Goal: Transaction & Acquisition: Purchase product/service

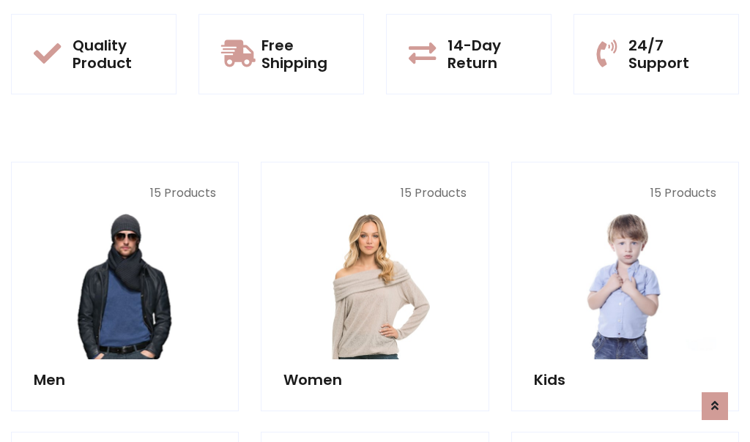
scroll to position [1307, 0]
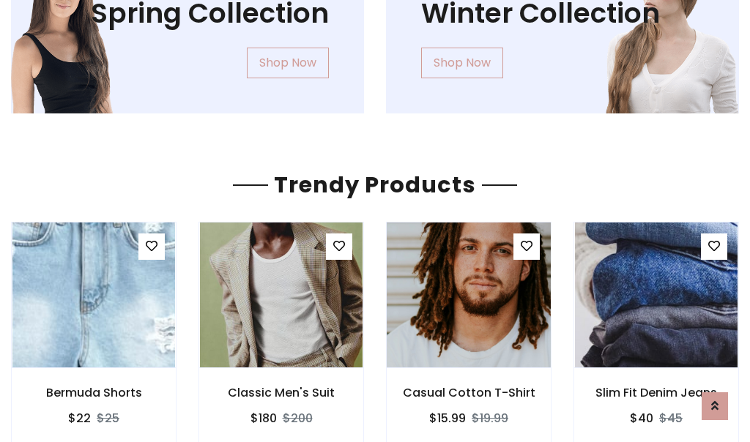
click at [469, 295] on img at bounding box center [468, 294] width 195 height 351
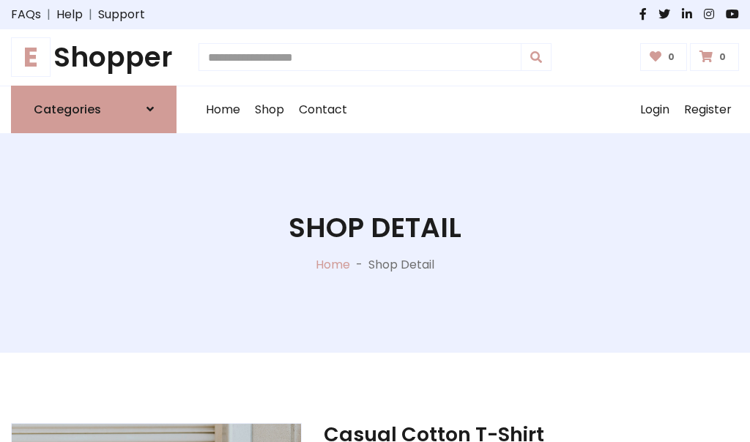
click at [94, 57] on h1 "E Shopper" at bounding box center [93, 57] width 165 height 33
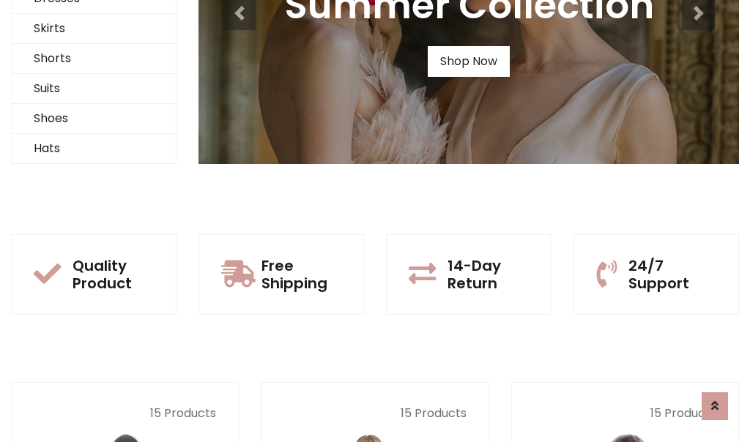
scroll to position [141, 0]
